Goal: Communication & Community: Answer question/provide support

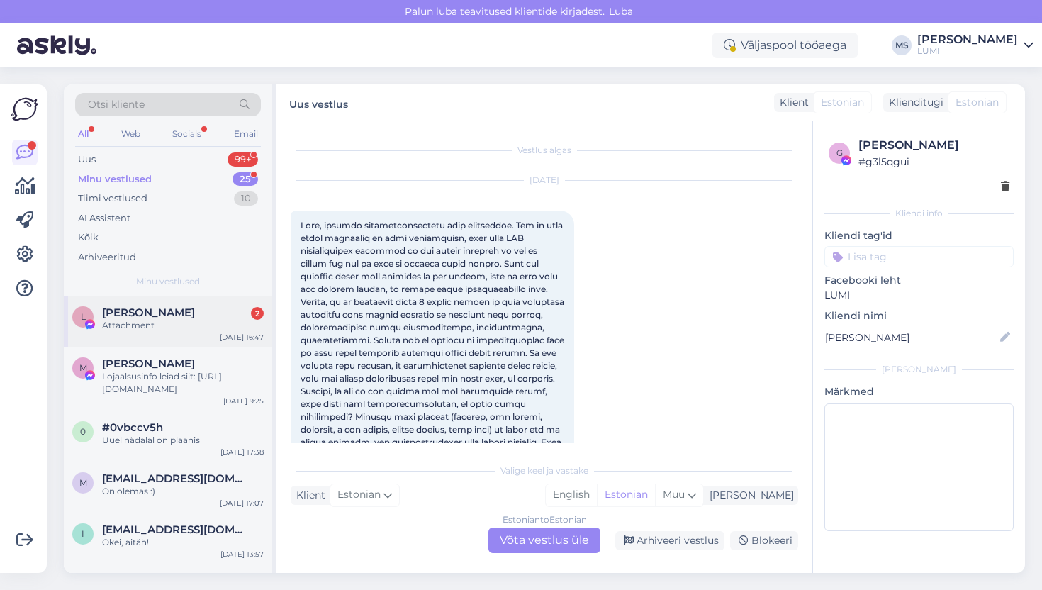
scroll to position [3596, 0]
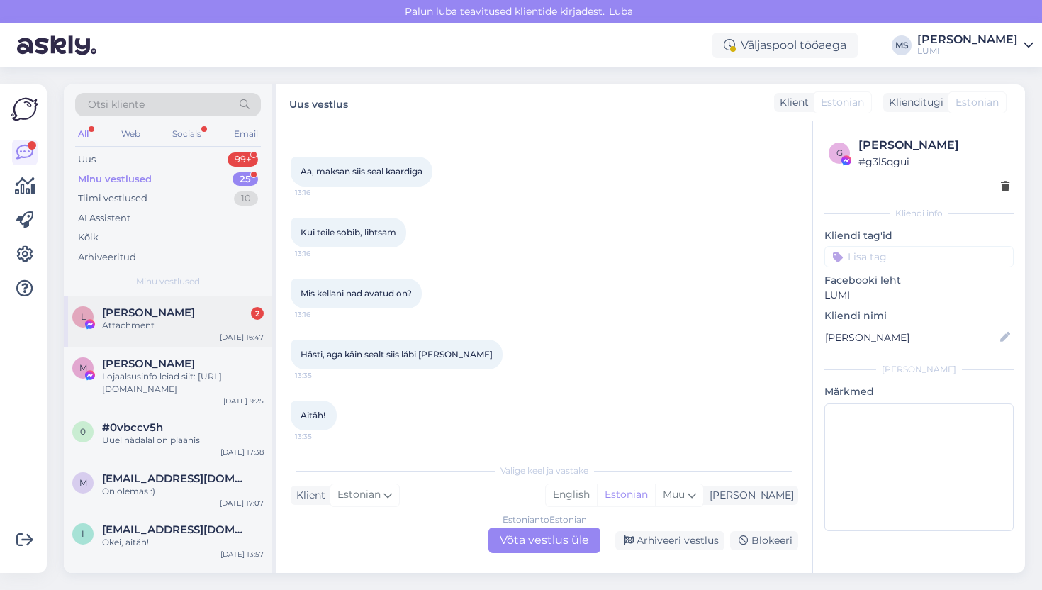
click at [179, 321] on div "Attachment" at bounding box center [183, 325] width 162 height 13
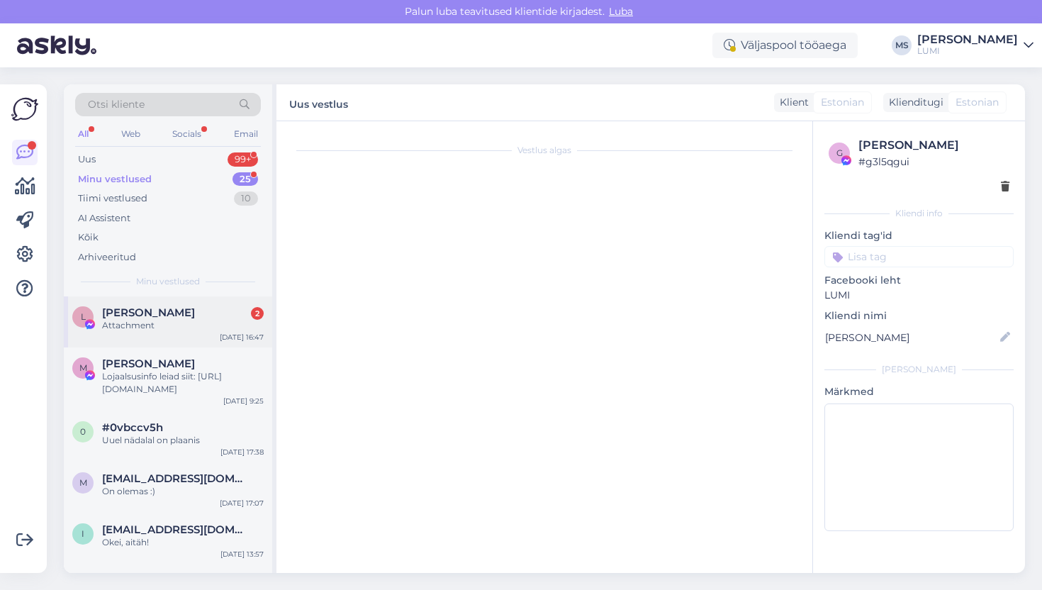
click at [151, 305] on div "L [PERSON_NAME] 2 Attachment [DATE] 16:47" at bounding box center [168, 321] width 208 height 51
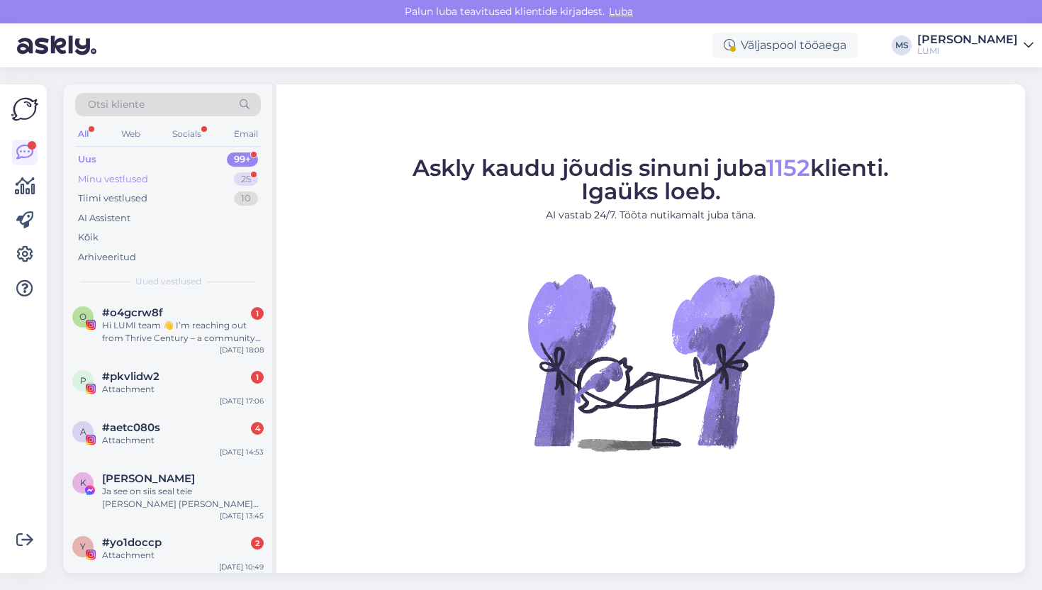
click at [142, 172] on div "Minu vestlused" at bounding box center [113, 179] width 70 height 14
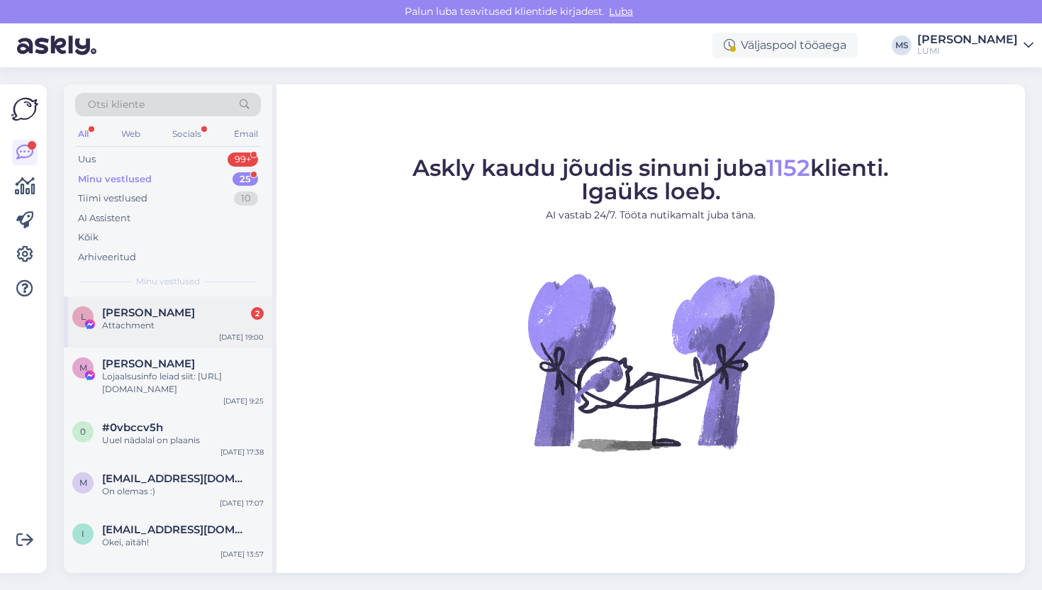
click at [147, 309] on span "[PERSON_NAME]" at bounding box center [148, 312] width 93 height 13
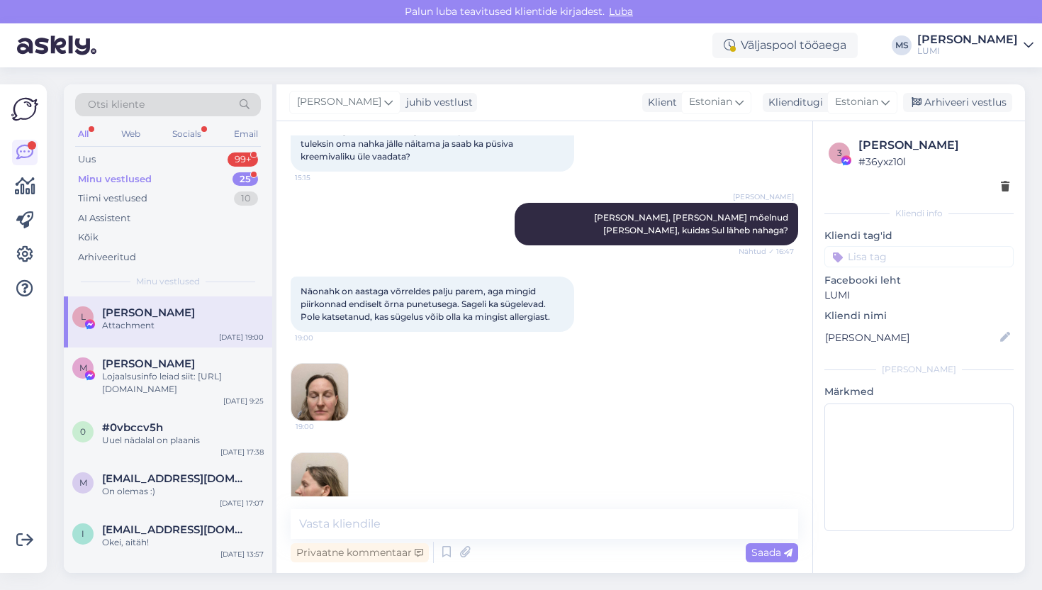
scroll to position [8165, 0]
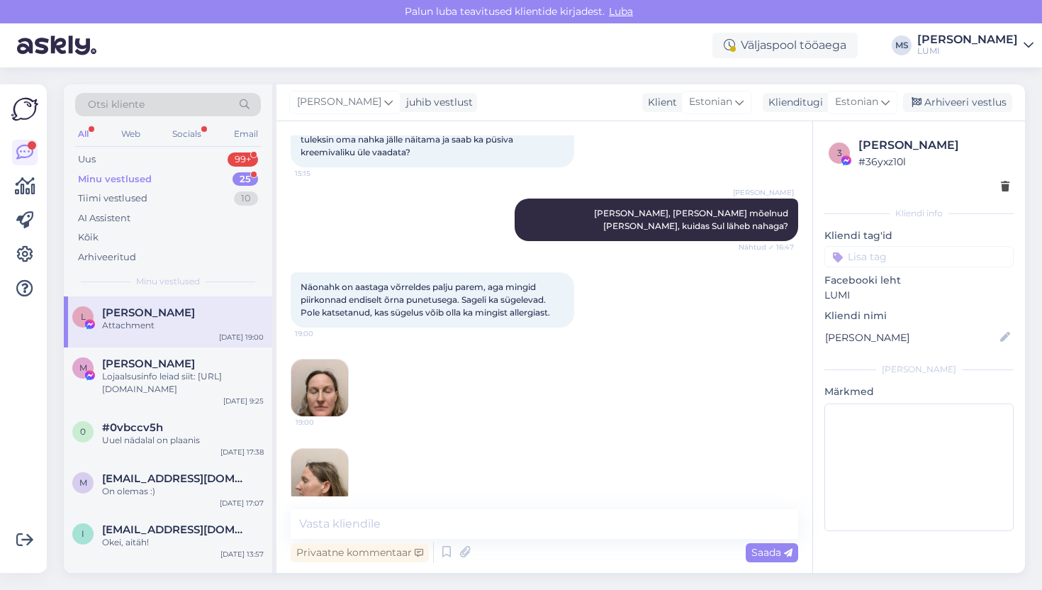
click at [307, 359] on img at bounding box center [319, 387] width 57 height 57
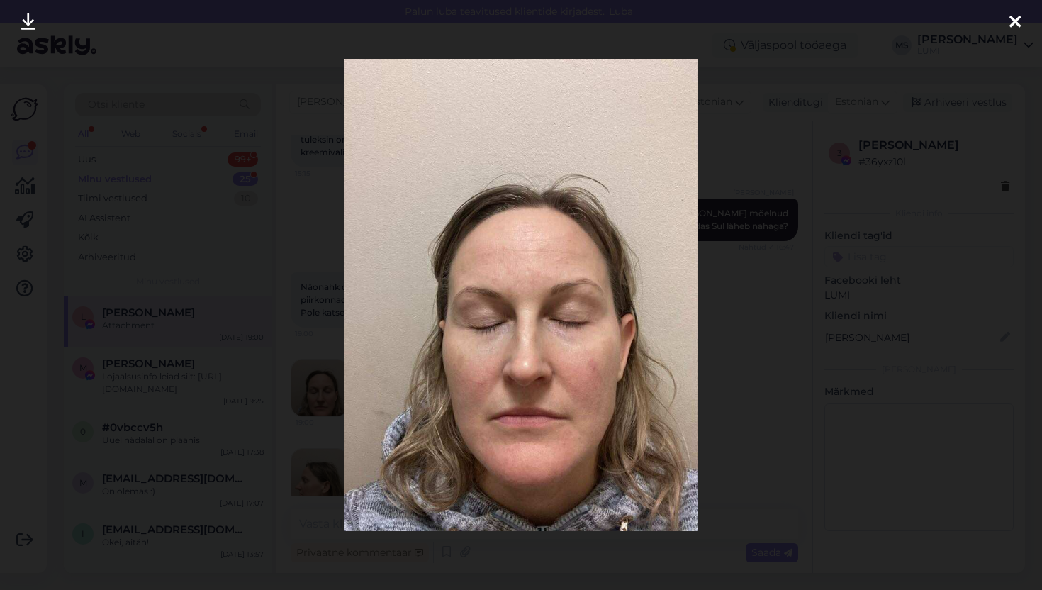
click at [753, 301] on div at bounding box center [521, 295] width 1042 height 590
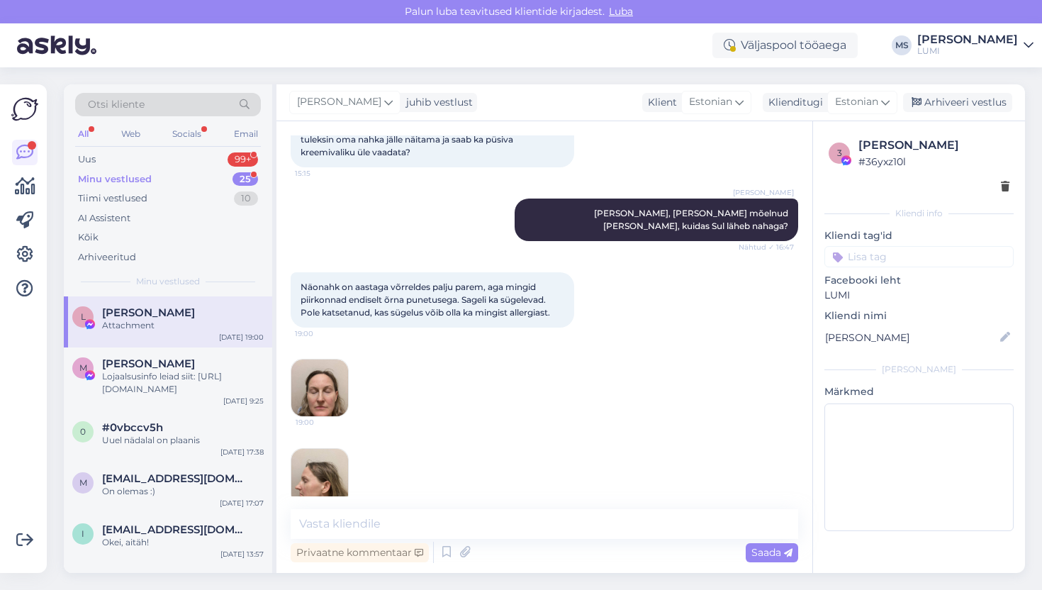
click at [334, 449] on img at bounding box center [319, 477] width 57 height 57
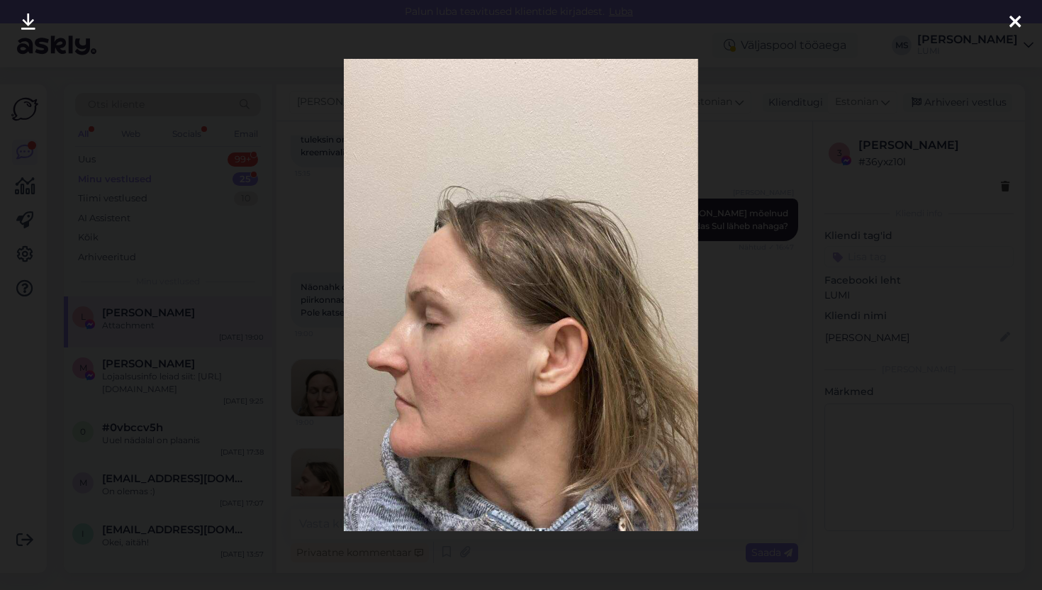
click at [1015, 16] on icon at bounding box center [1014, 22] width 11 height 18
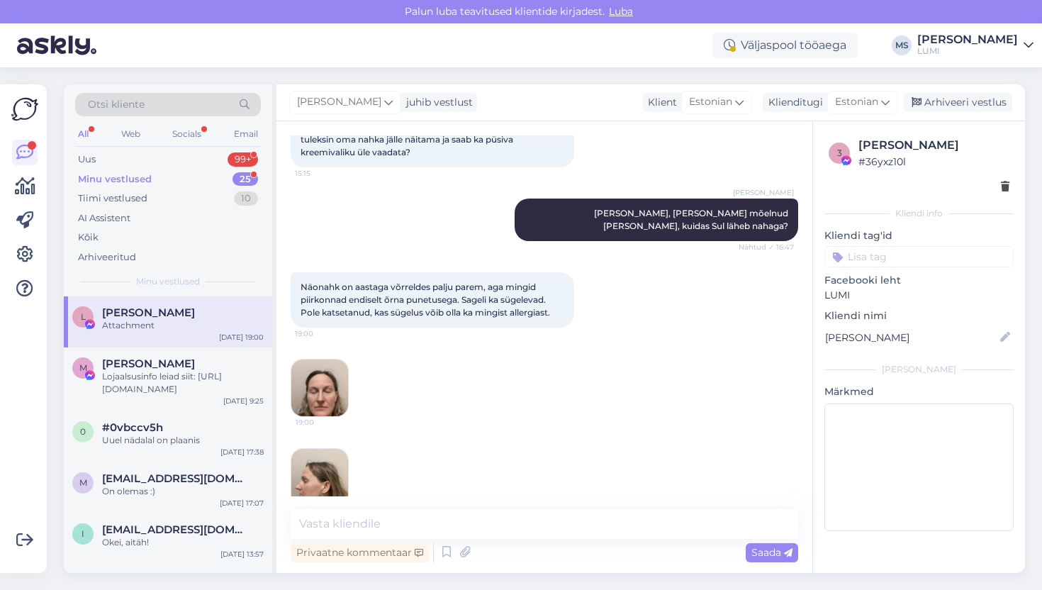
click at [322, 538] on img at bounding box center [319, 566] width 57 height 57
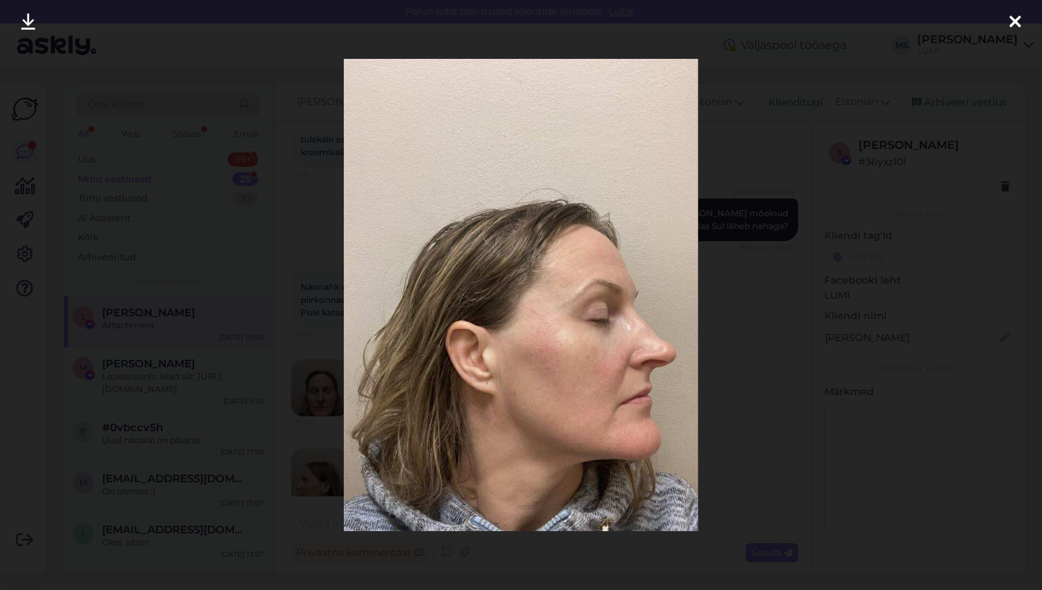
click at [1017, 16] on icon at bounding box center [1014, 22] width 11 height 18
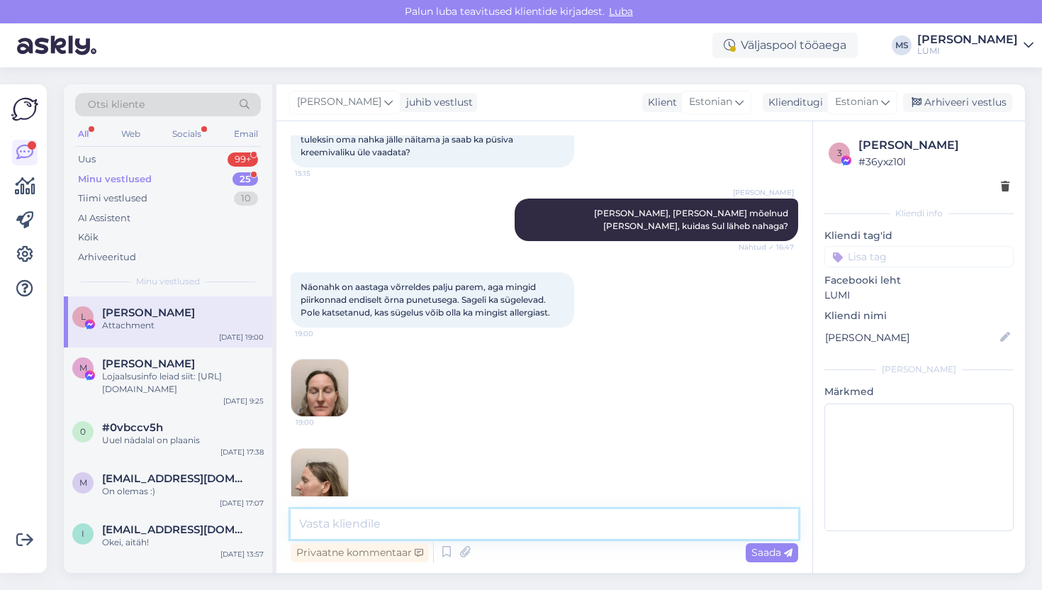
click at [346, 524] on textarea at bounding box center [544, 524] width 507 height 30
type textarea "Väga ilus! Ma arvan, et pole otseselt põhjust tulla hooldusesse. Kreemidega v"
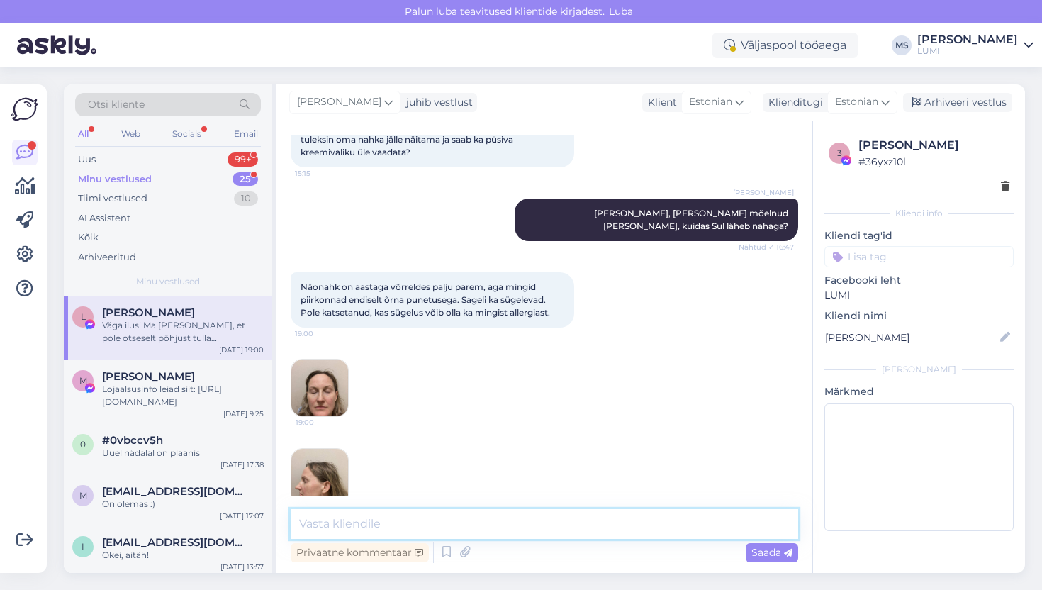
scroll to position [8238, 0]
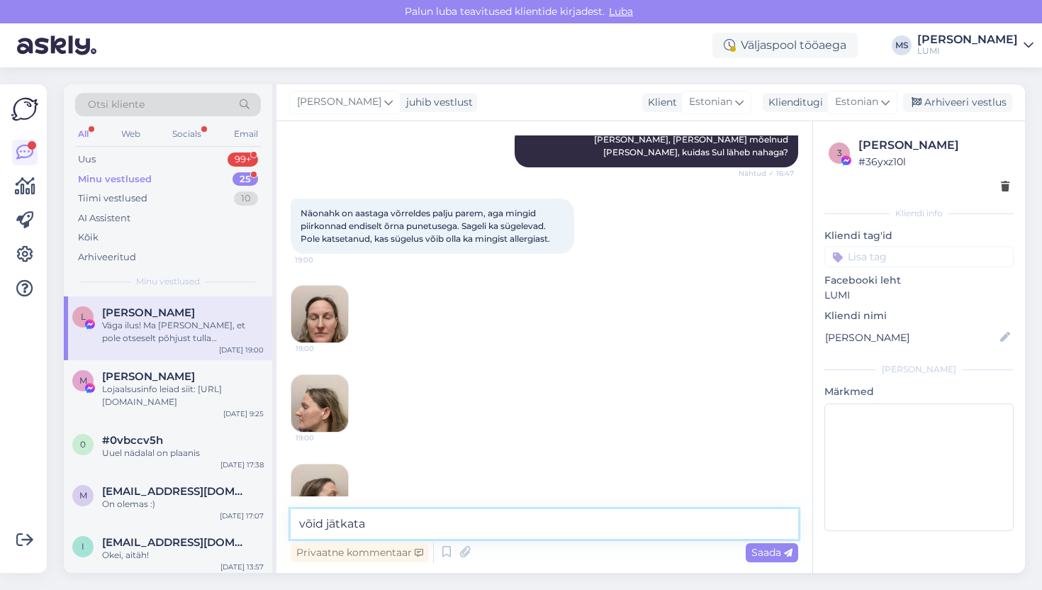
type textarea "võid jätkata"
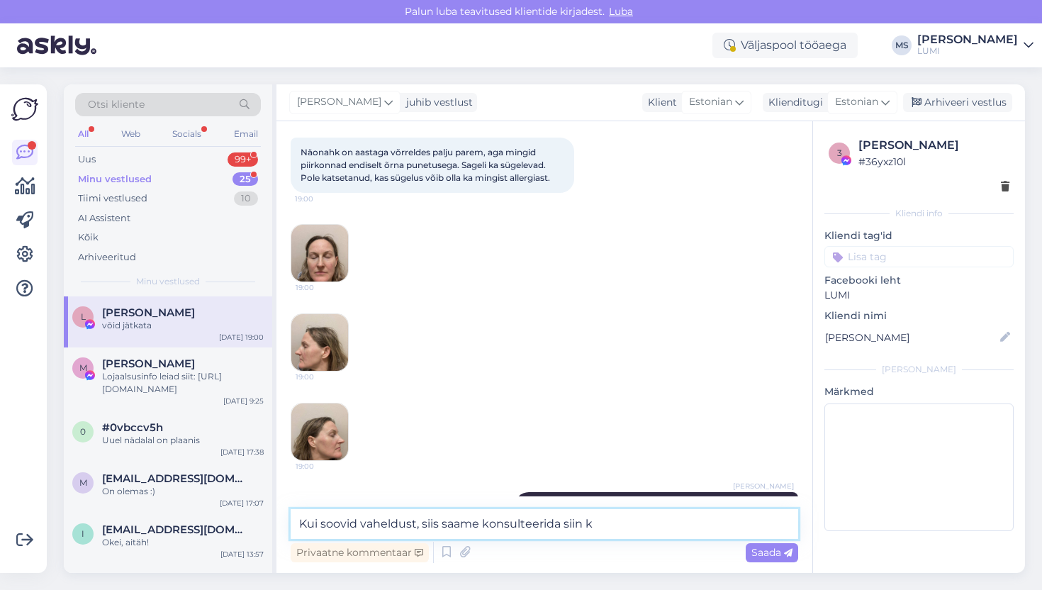
type textarea "Kui soovid vaheldust, siis saame konsulteerida siin ka"
